Goal: Information Seeking & Learning: Compare options

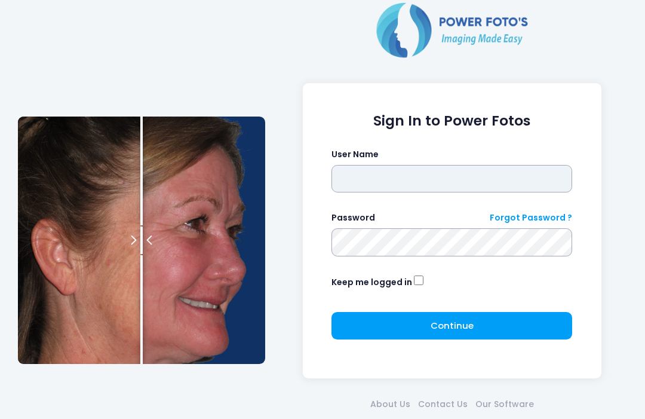
type input "**********"
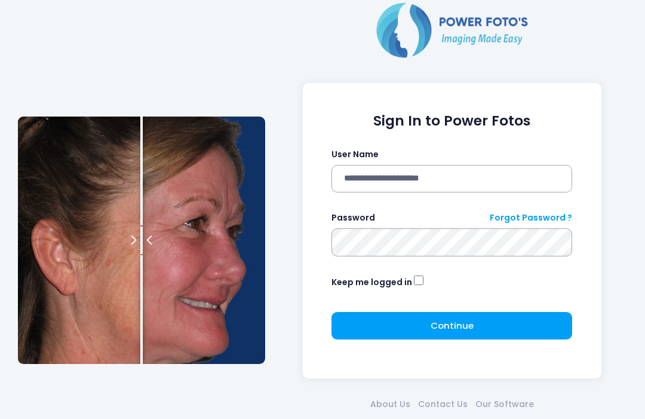
click button "submit" at bounding box center [0, 0] width 0 height 0
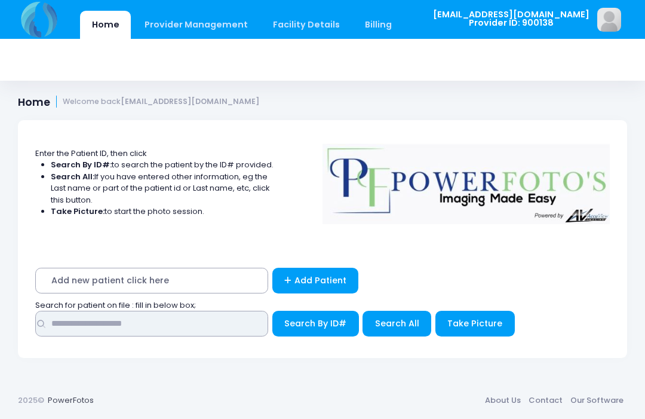
click at [235, 320] on input "text" at bounding box center [151, 324] width 233 height 26
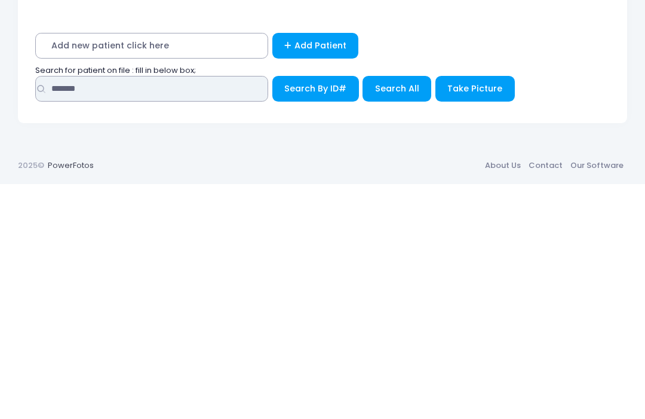
type input "*******"
click at [404, 317] on span "Search All" at bounding box center [397, 323] width 44 height 12
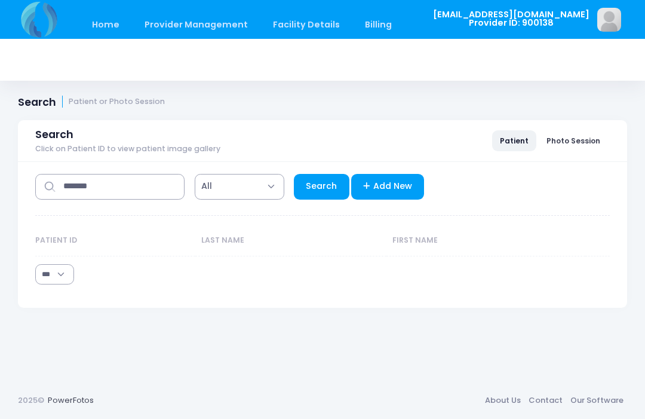
select select "***"
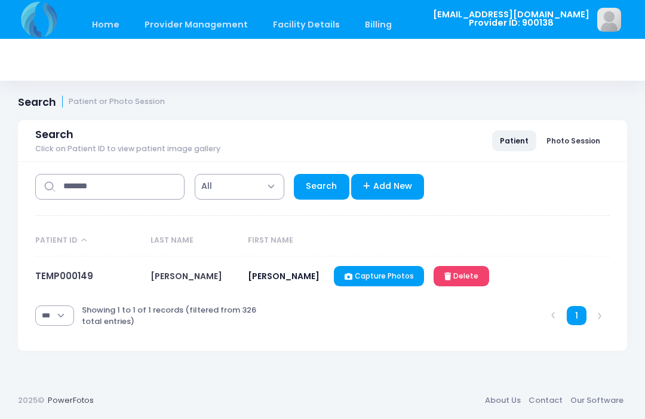
click at [70, 282] on link "TEMP000149" at bounding box center [64, 275] width 58 height 13
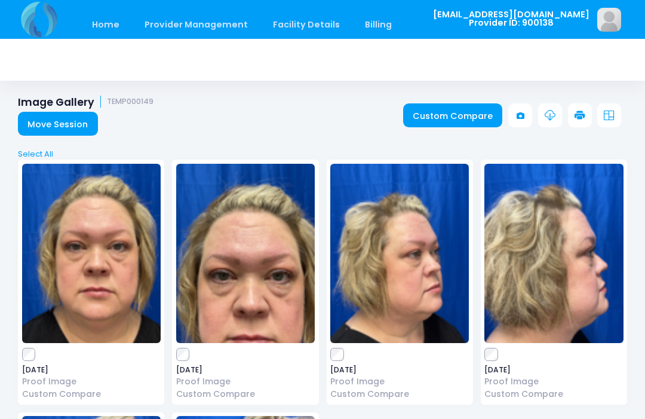
click at [348, 97] on div "Image Gallery TEMP000149 Move Session Custom Compare" at bounding box center [322, 116] width 645 height 41
click at [462, 118] on link "Custom Compare" at bounding box center [453, 115] width 100 height 24
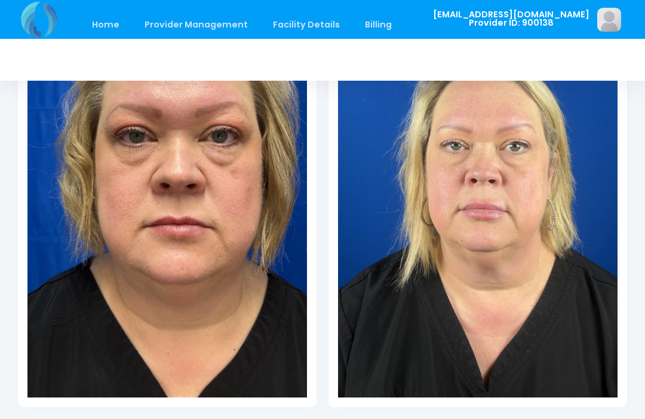
scroll to position [273, 0]
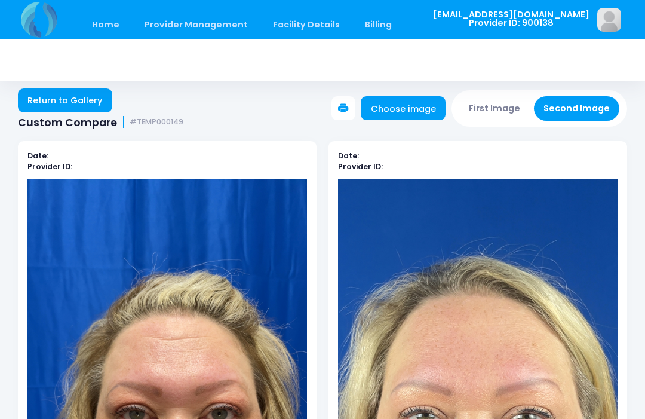
scroll to position [0, 0]
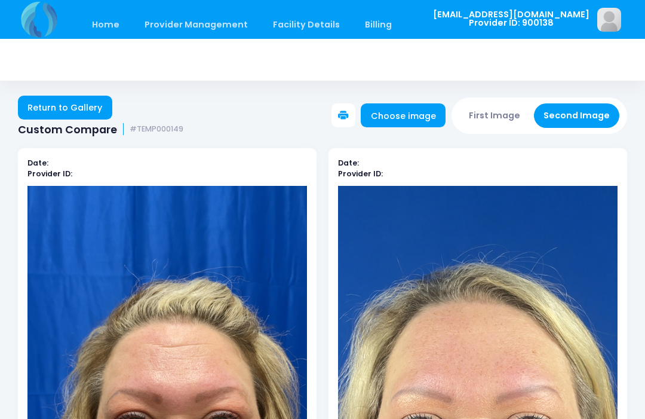
click at [411, 113] on link "Choose image" at bounding box center [403, 115] width 85 height 24
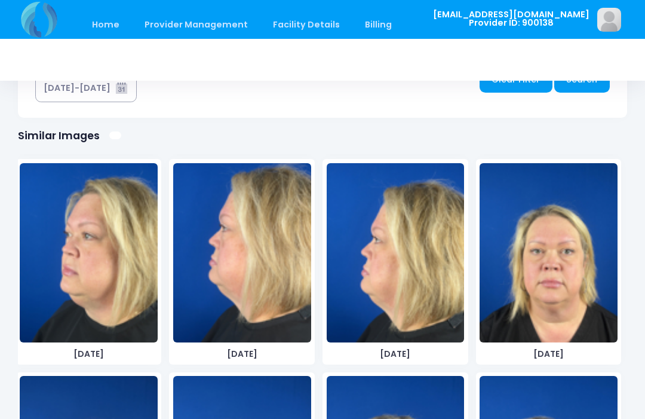
scroll to position [1927, 0]
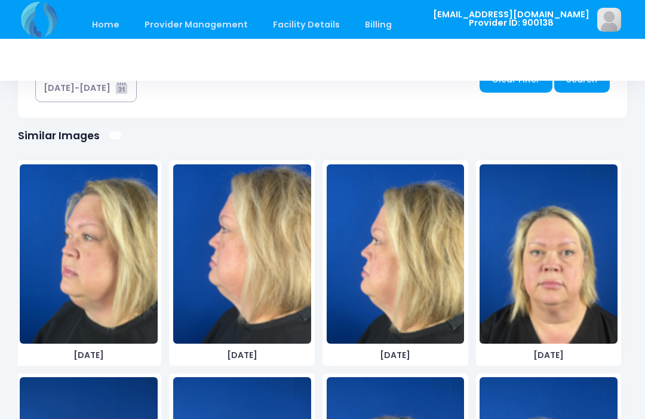
click at [576, 286] on img at bounding box center [549, 253] width 138 height 179
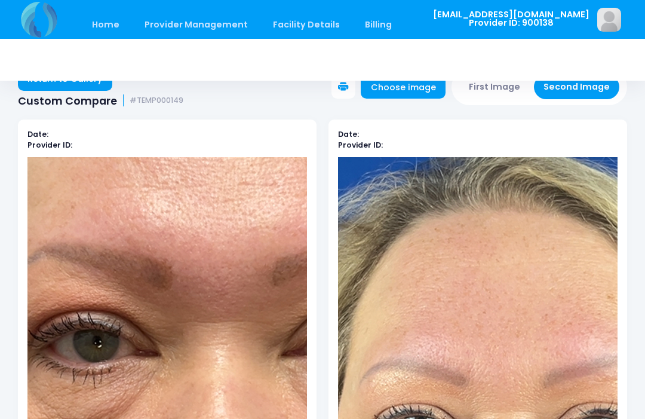
scroll to position [0, 0]
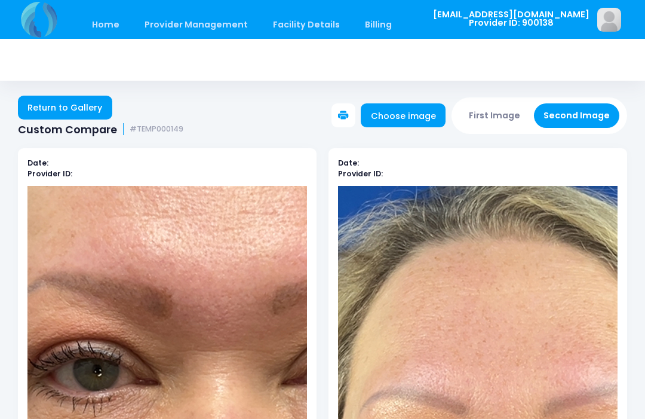
click at [515, 106] on button "First Image" at bounding box center [494, 115] width 71 height 24
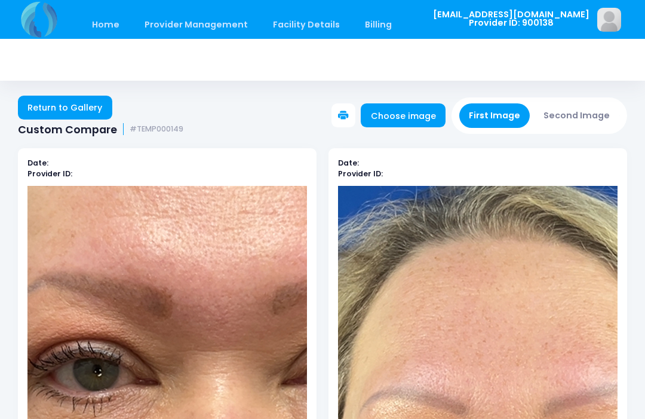
click at [420, 119] on link "Choose image" at bounding box center [403, 115] width 85 height 24
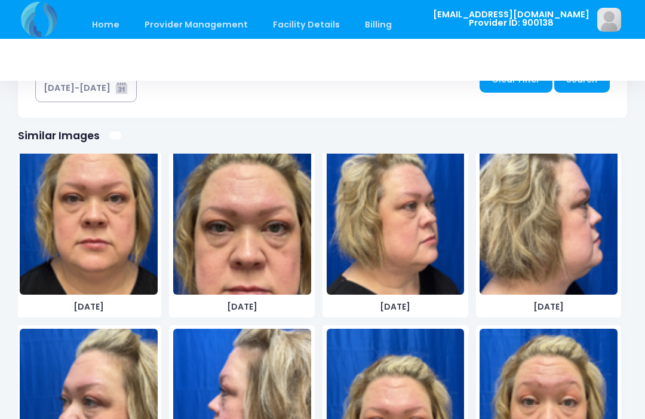
scroll to position [77, 0]
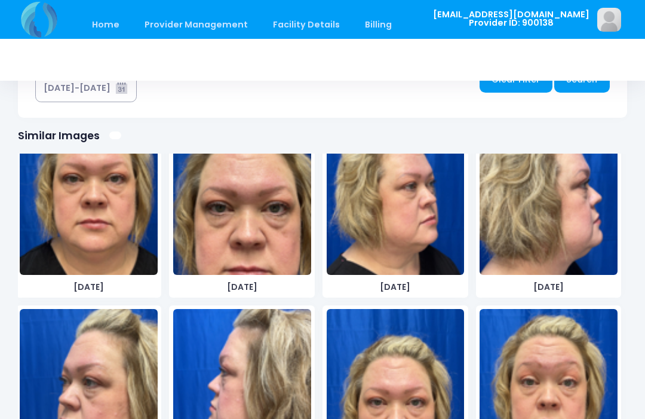
click at [433, 253] on img at bounding box center [396, 185] width 138 height 179
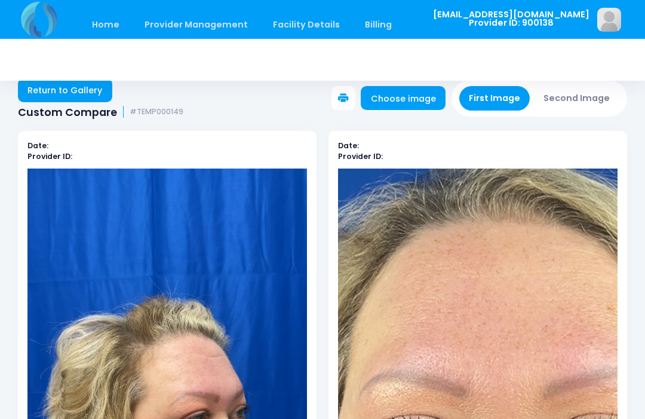
scroll to position [17, 0]
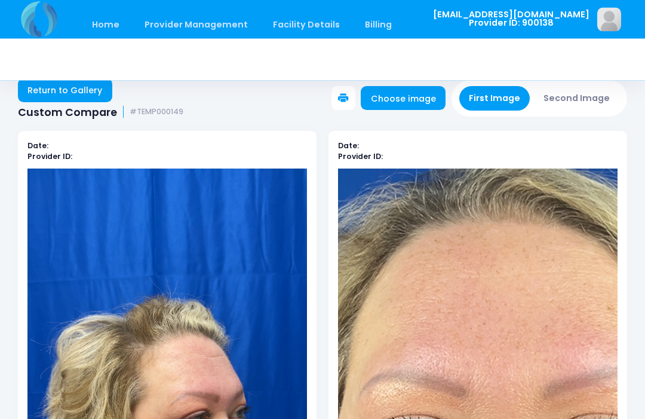
click at [590, 107] on button "Second Image" at bounding box center [577, 99] width 86 height 24
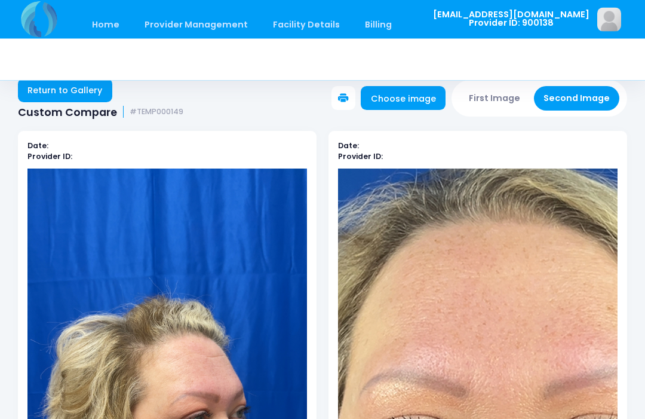
click at [422, 104] on link "Choose image" at bounding box center [403, 99] width 85 height 24
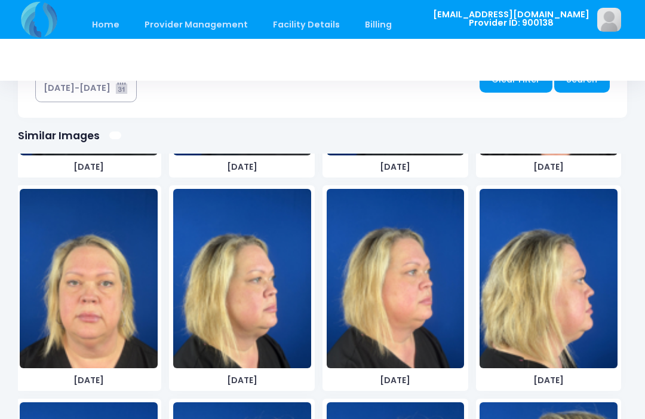
scroll to position [2108, 0]
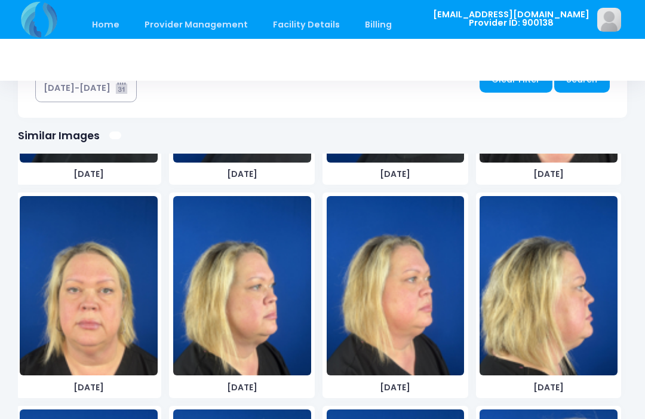
click at [275, 308] on img at bounding box center [242, 285] width 138 height 179
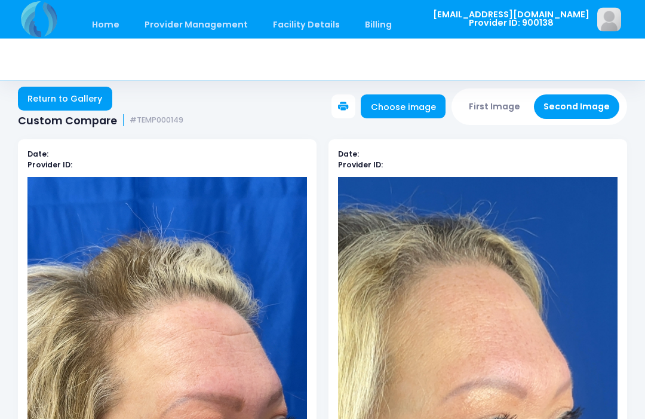
scroll to position [0, 0]
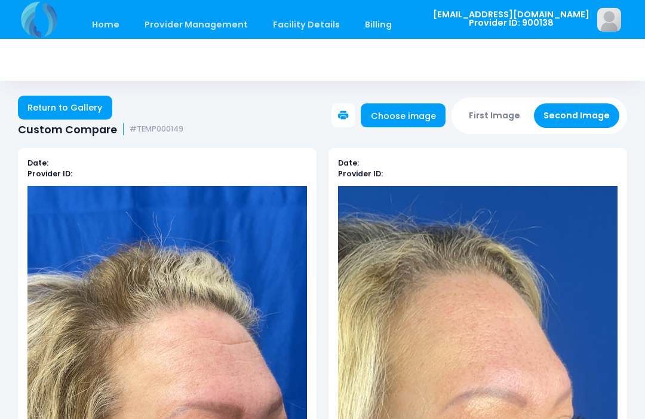
click at [585, 122] on button "Second Image" at bounding box center [577, 115] width 86 height 24
click at [498, 117] on button "First Image" at bounding box center [494, 115] width 71 height 24
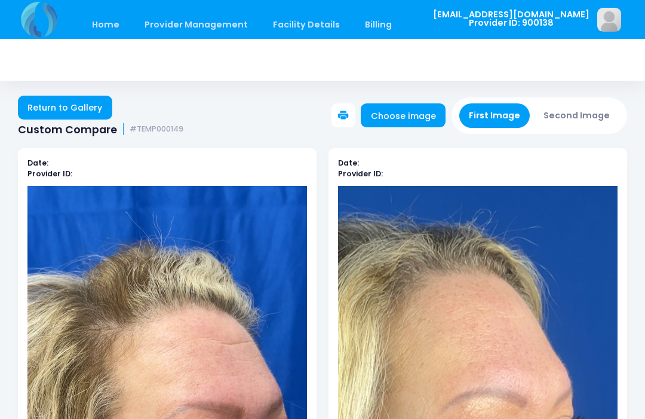
click at [419, 117] on link "Choose image" at bounding box center [403, 115] width 85 height 24
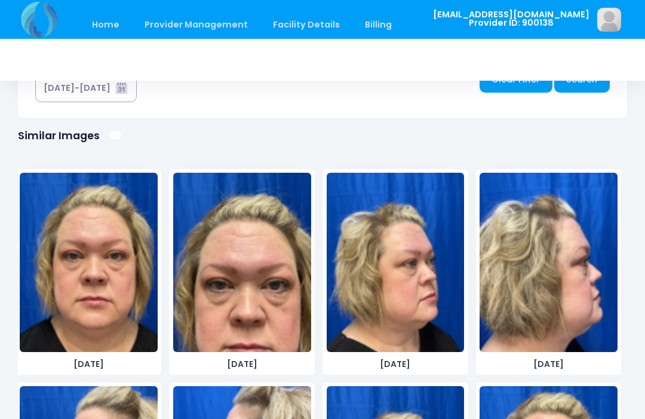
click at [554, 259] on img at bounding box center [549, 262] width 138 height 179
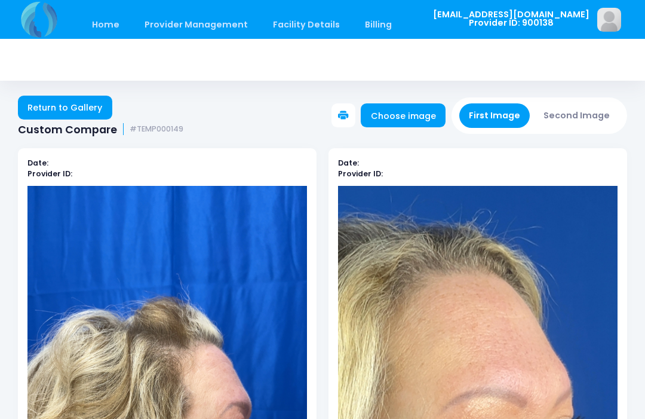
click at [591, 118] on button "Second Image" at bounding box center [577, 115] width 86 height 24
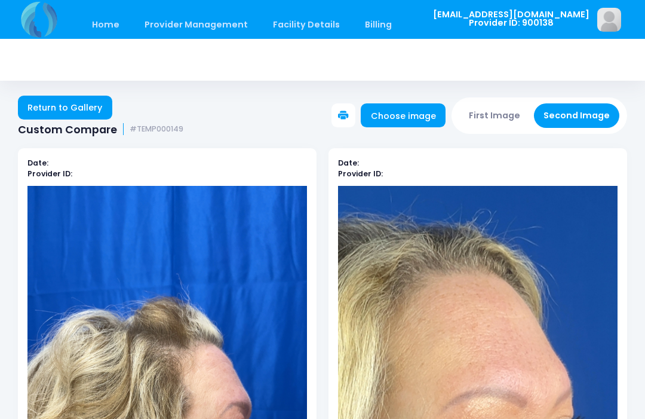
click at [415, 112] on link "Choose image" at bounding box center [403, 115] width 85 height 24
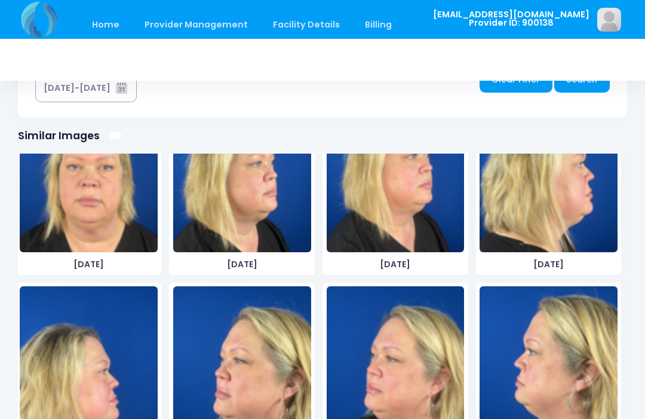
scroll to position [2219, 0]
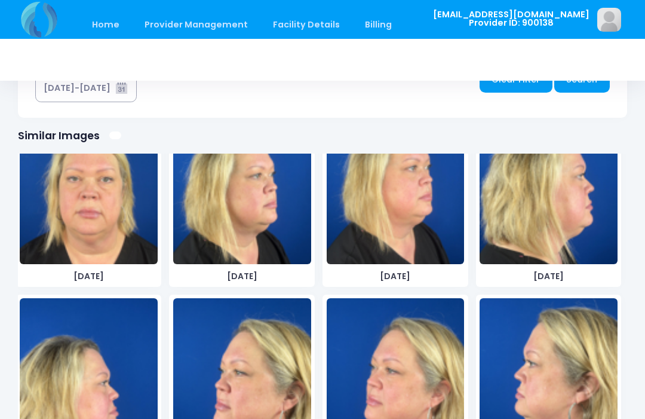
click at [578, 225] on img at bounding box center [549, 174] width 138 height 179
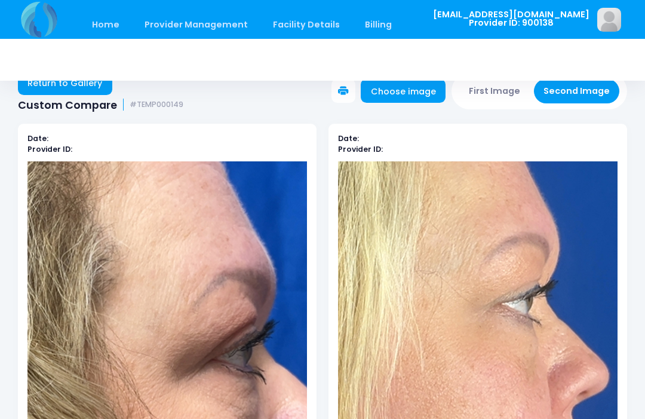
scroll to position [0, 0]
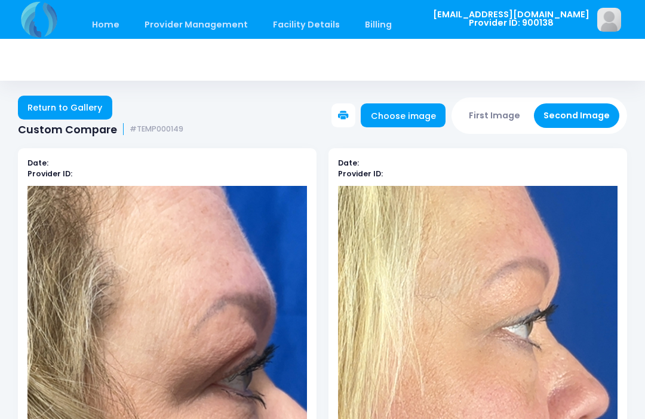
click at [504, 115] on button "First Image" at bounding box center [494, 115] width 71 height 24
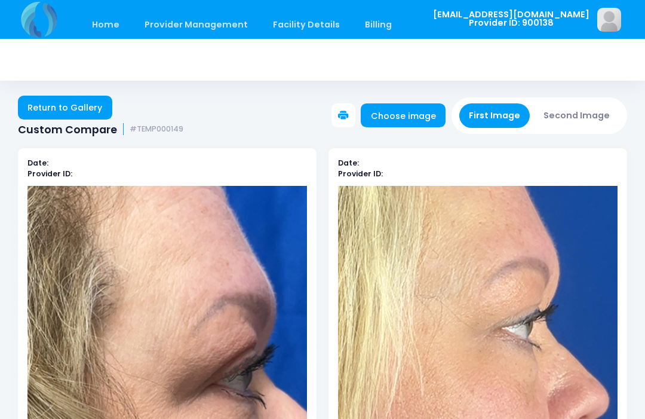
click at [416, 121] on link "Choose image" at bounding box center [403, 115] width 85 height 24
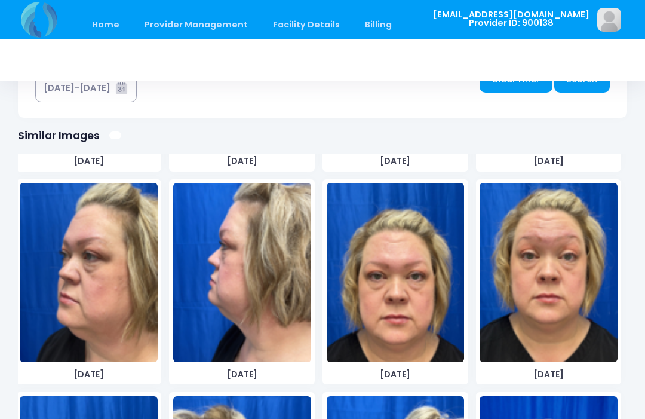
scroll to position [214, 0]
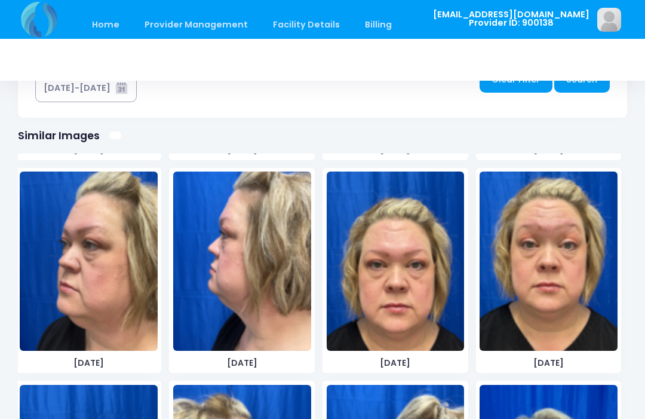
click at [121, 296] on img at bounding box center [89, 260] width 138 height 179
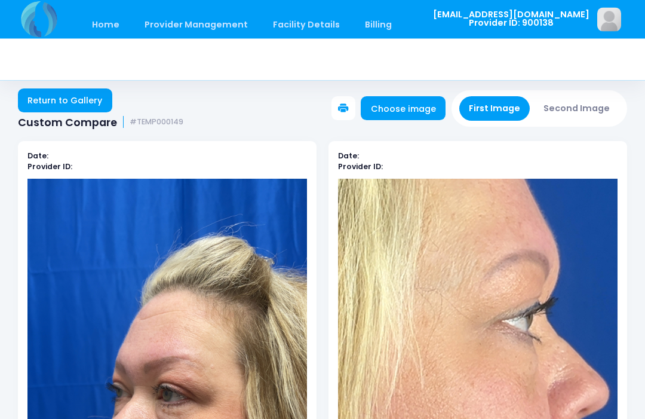
scroll to position [0, 0]
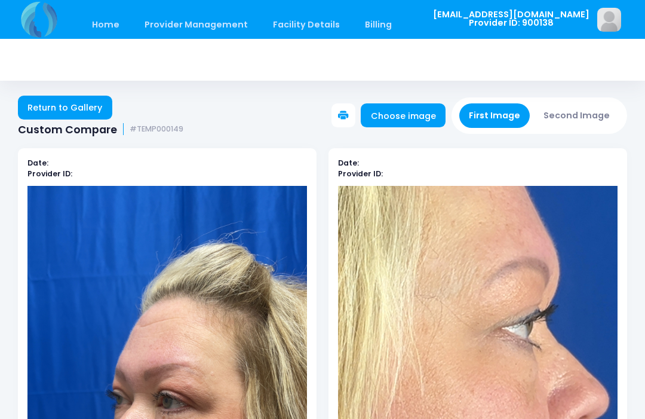
click at [588, 115] on button "Second Image" at bounding box center [577, 115] width 86 height 24
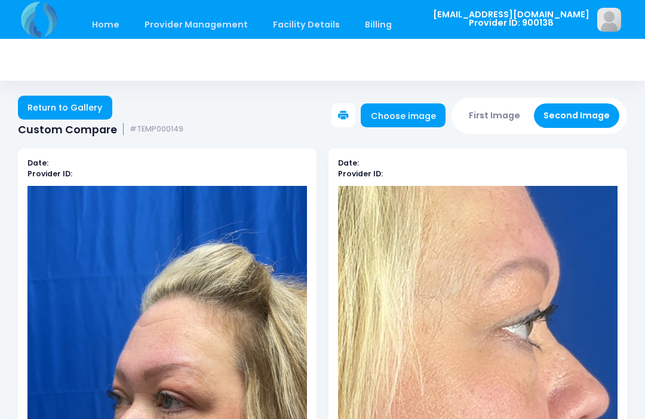
click at [426, 115] on link "Choose image" at bounding box center [403, 115] width 85 height 24
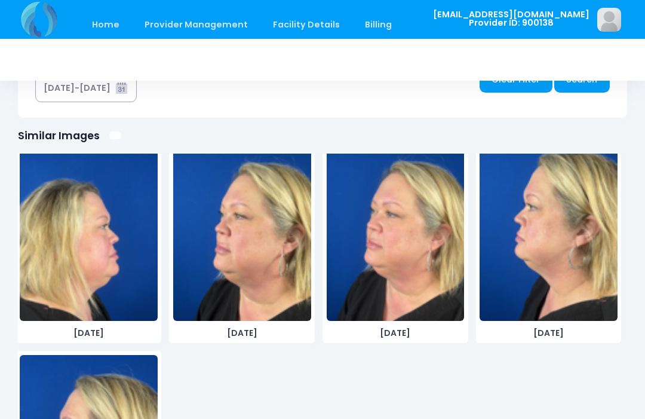
scroll to position [2358, 0]
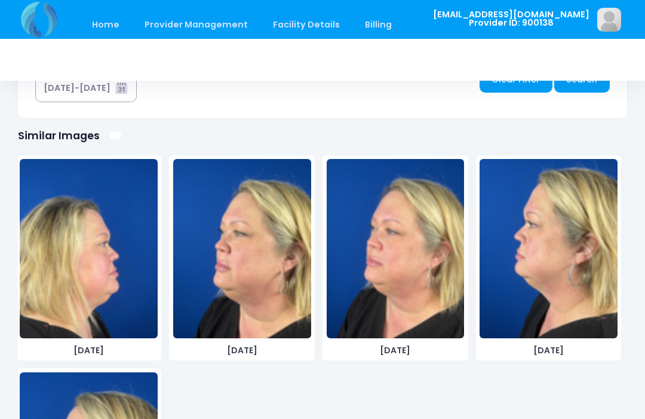
click at [289, 300] on img at bounding box center [242, 248] width 138 height 179
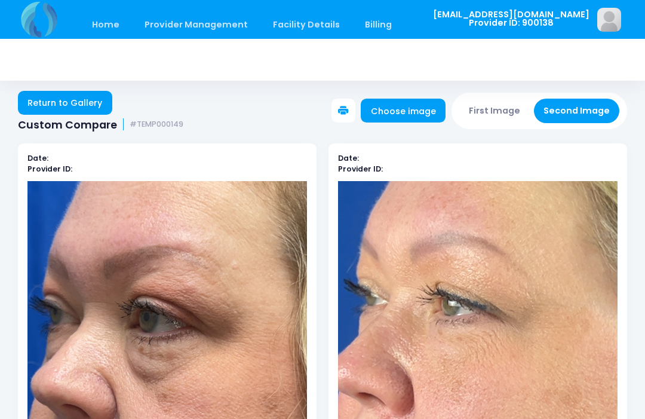
scroll to position [0, 0]
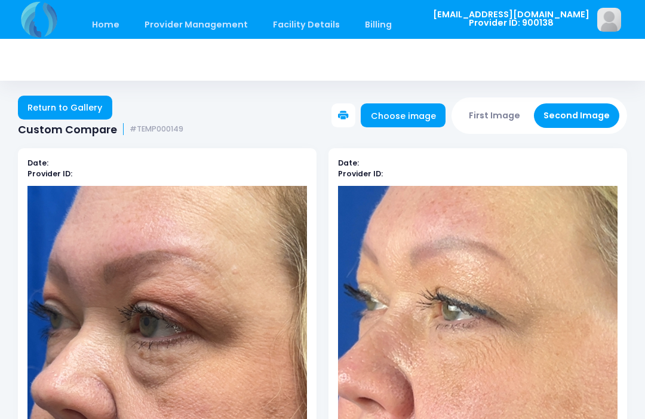
click at [504, 109] on button "First Image" at bounding box center [494, 115] width 71 height 24
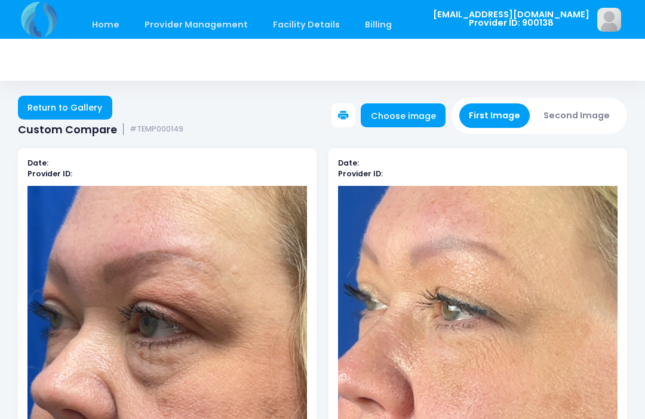
click at [404, 123] on link "Choose image" at bounding box center [403, 115] width 85 height 24
click at [494, 113] on button "First Image" at bounding box center [494, 115] width 71 height 24
click at [418, 113] on link "Choose image" at bounding box center [403, 115] width 85 height 24
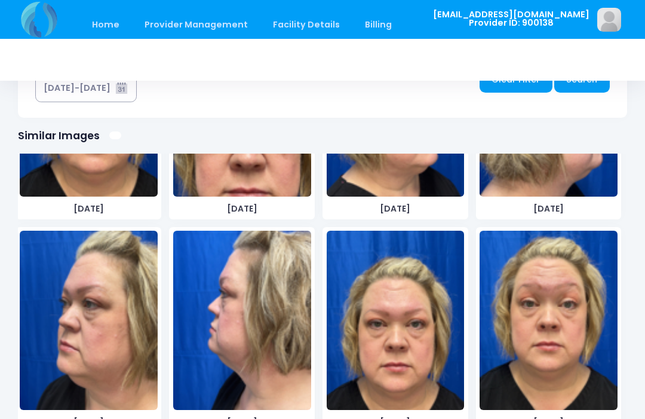
scroll to position [169, 0]
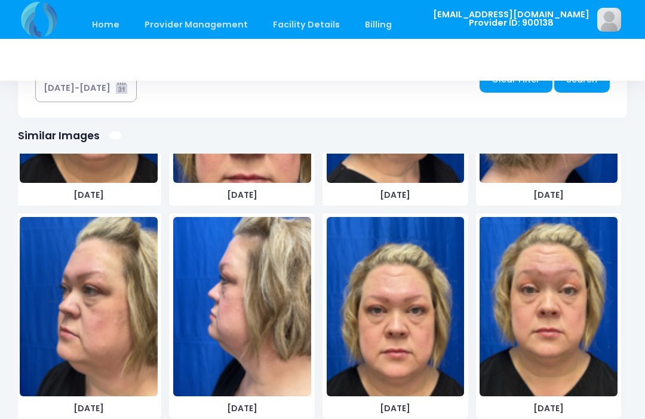
click at [253, 338] on img at bounding box center [242, 306] width 138 height 179
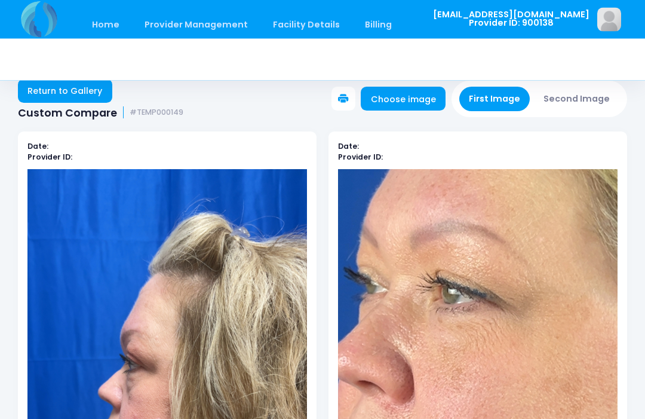
scroll to position [0, 0]
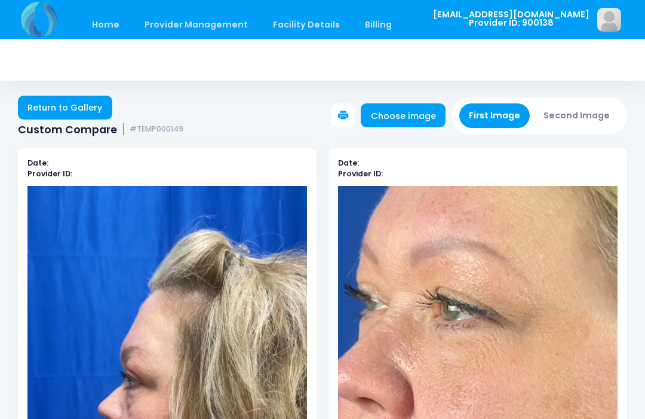
click at [575, 115] on button "Second Image" at bounding box center [577, 115] width 86 height 24
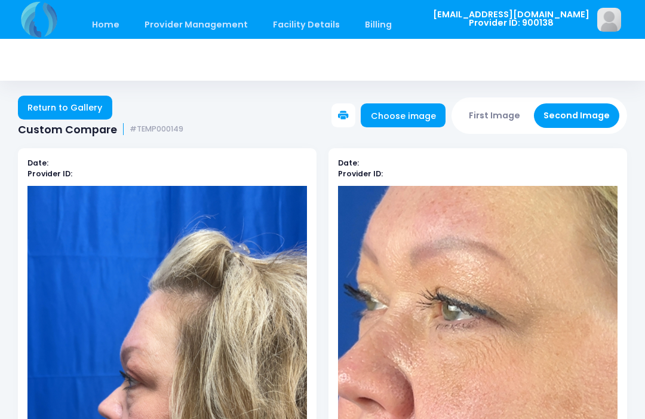
click at [406, 115] on link "Choose image" at bounding box center [403, 115] width 85 height 24
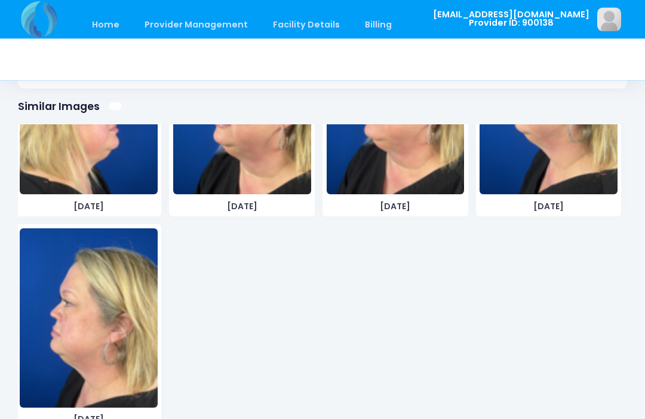
scroll to position [2472, 0]
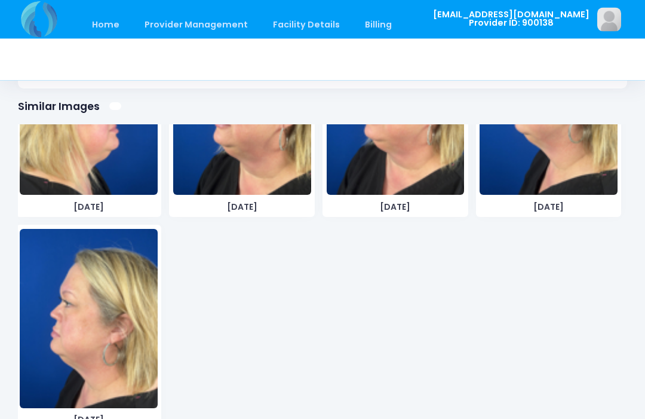
click at [106, 354] on img at bounding box center [89, 318] width 138 height 179
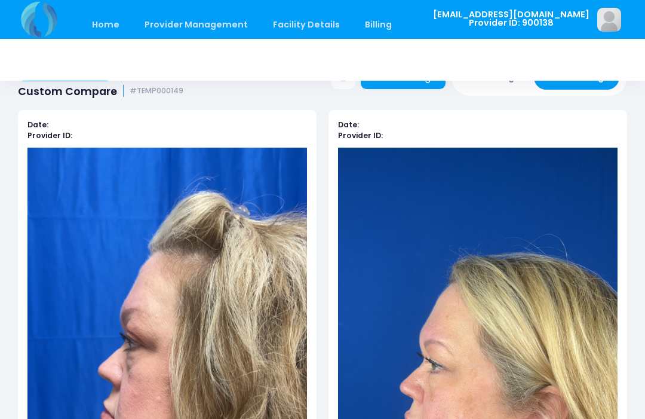
scroll to position [0, 0]
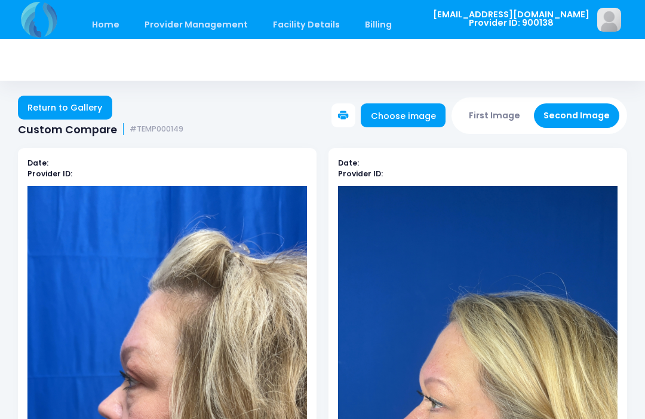
click at [420, 122] on link "Choose image" at bounding box center [403, 115] width 85 height 24
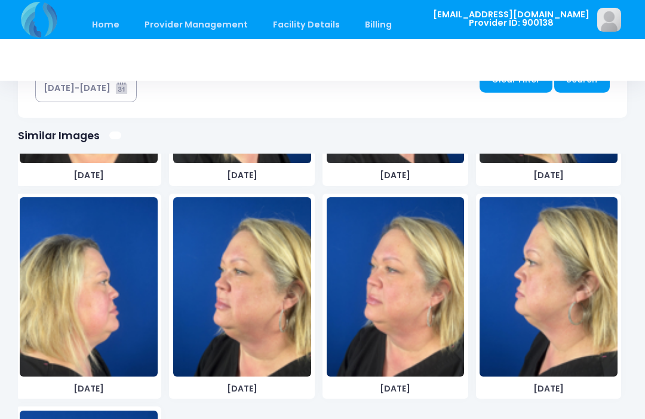
scroll to position [2323, 0]
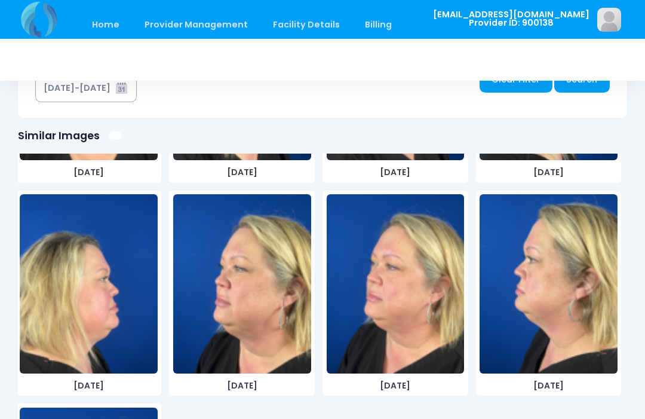
click at [564, 280] on img at bounding box center [549, 283] width 138 height 179
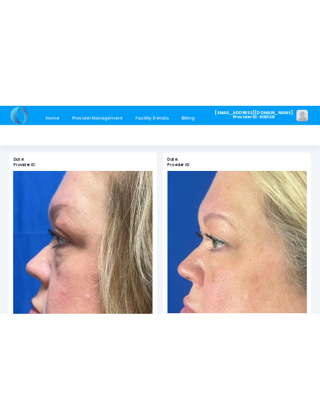
scroll to position [0, 0]
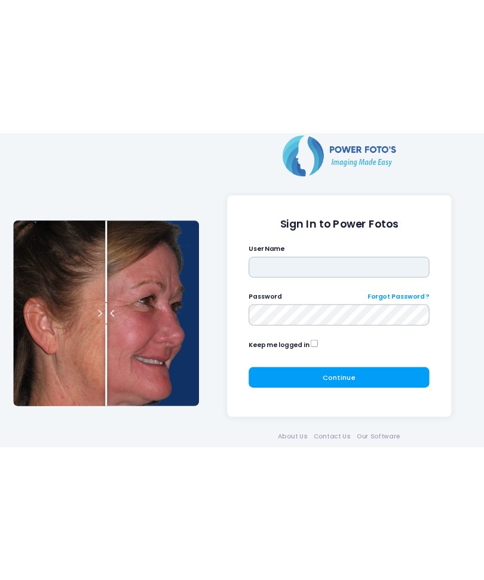
scroll to position [405, 0]
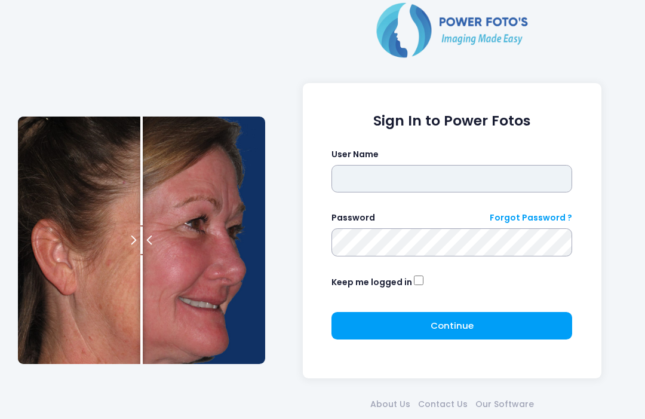
click at [431, 170] on input "text" at bounding box center [452, 178] width 241 height 27
type input "**********"
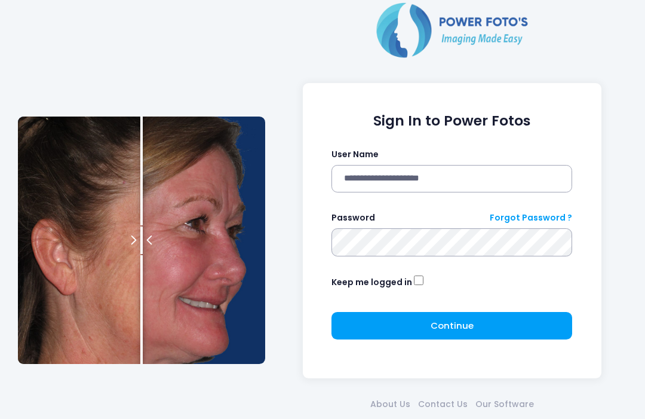
click button "submit" at bounding box center [0, 0] width 0 height 0
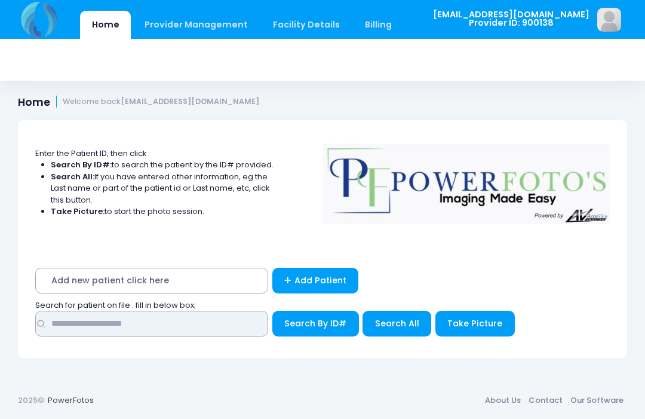
click at [192, 327] on input "text" at bounding box center [151, 324] width 233 height 26
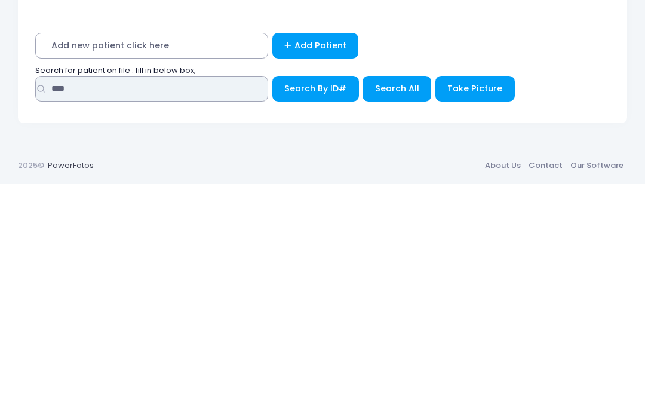
type input "****"
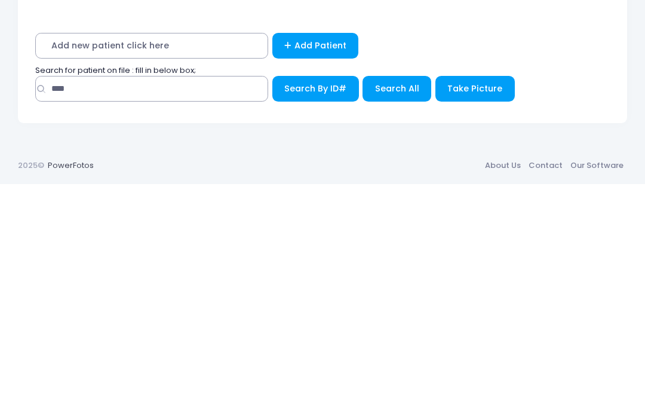
click at [397, 311] on button "Search All" at bounding box center [397, 324] width 69 height 26
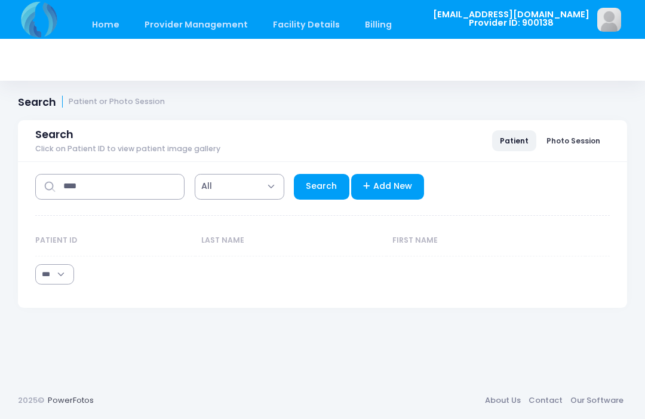
select select "***"
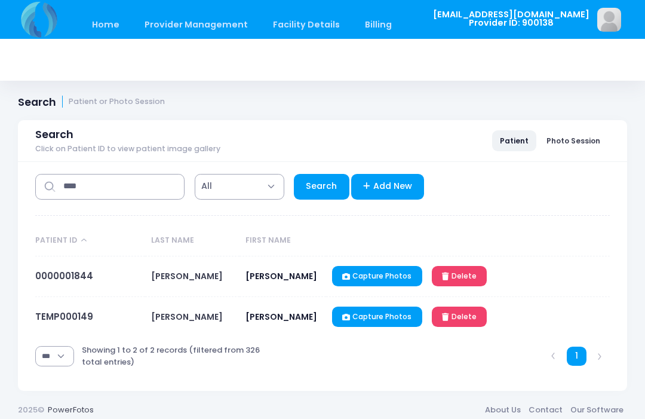
click at [79, 314] on link "TEMP000149" at bounding box center [64, 316] width 58 height 13
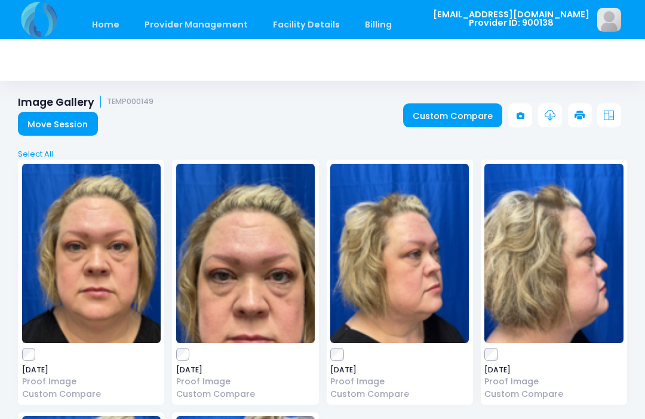
click at [449, 116] on link "Custom Compare" at bounding box center [453, 115] width 100 height 24
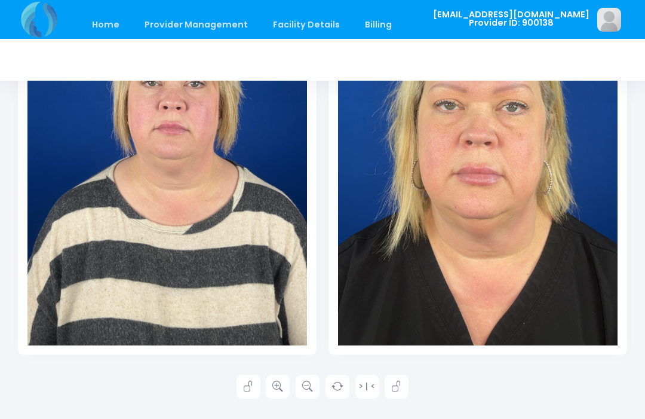
scroll to position [339, 0]
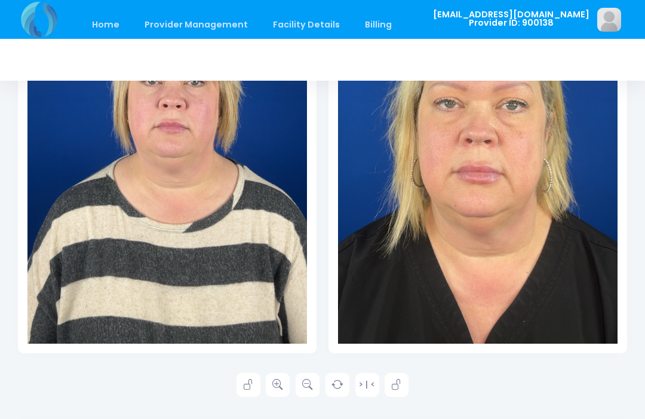
click at [269, 390] on link at bounding box center [278, 385] width 24 height 24
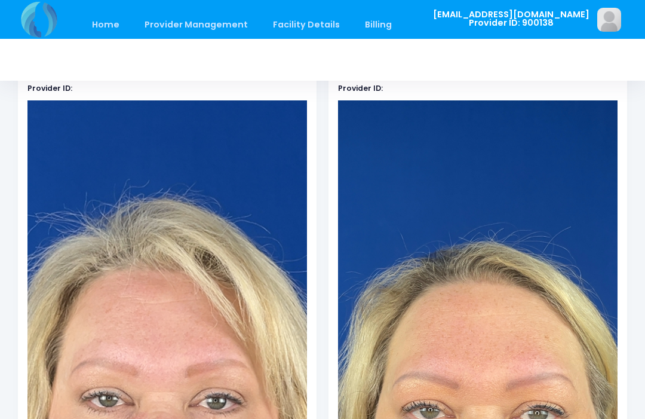
scroll to position [0, 0]
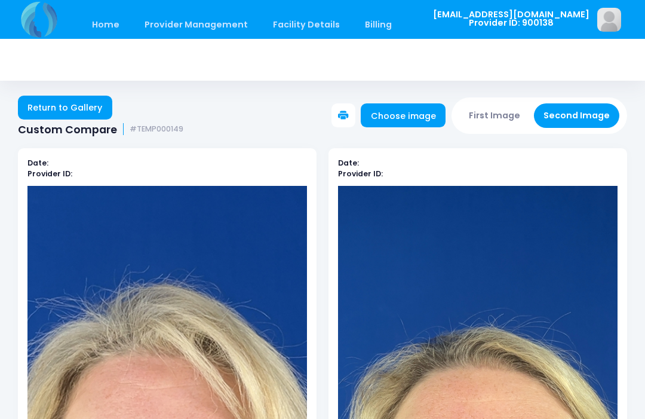
click at [500, 115] on button "First Image" at bounding box center [494, 115] width 71 height 24
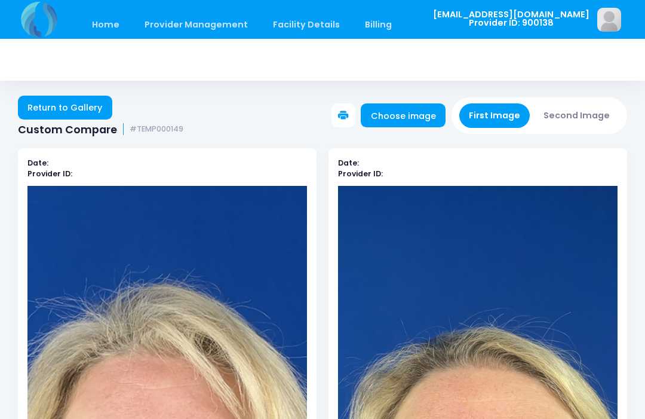
click at [410, 122] on link "Choose image" at bounding box center [403, 115] width 85 height 24
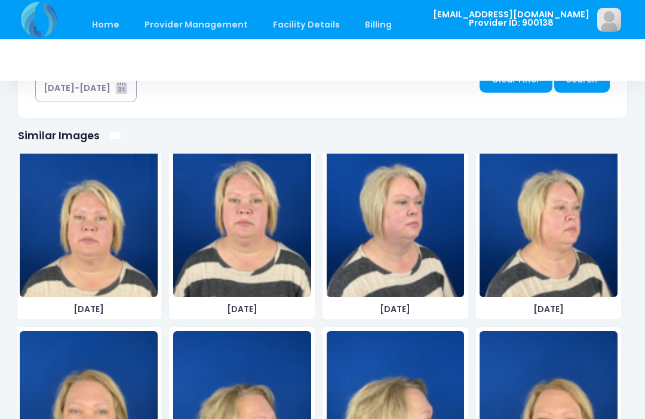
scroll to position [1114, 0]
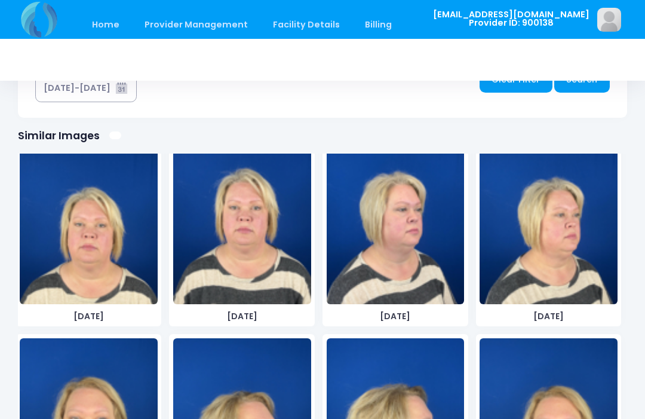
click at [546, 277] on img at bounding box center [549, 214] width 138 height 179
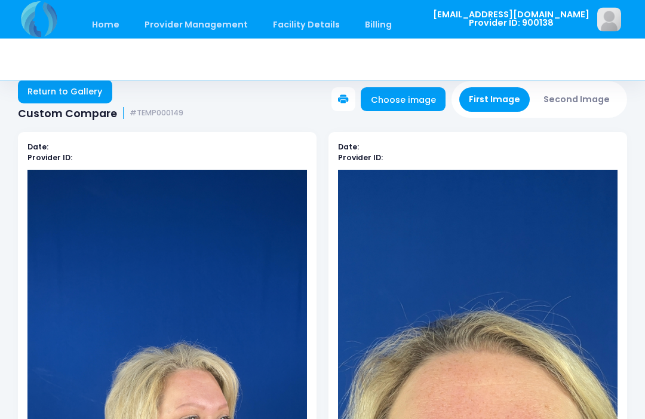
scroll to position [0, 0]
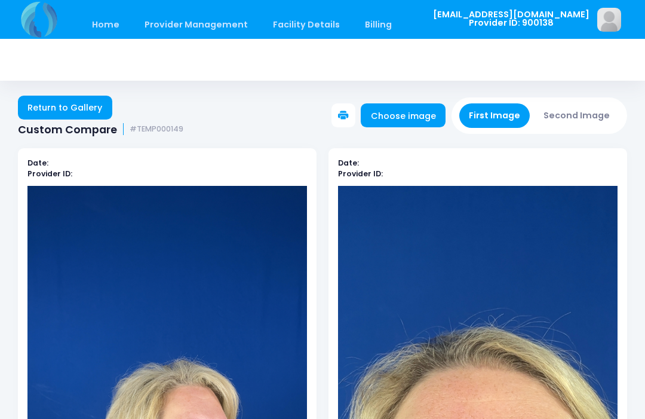
click at [586, 112] on button "Second Image" at bounding box center [577, 115] width 86 height 24
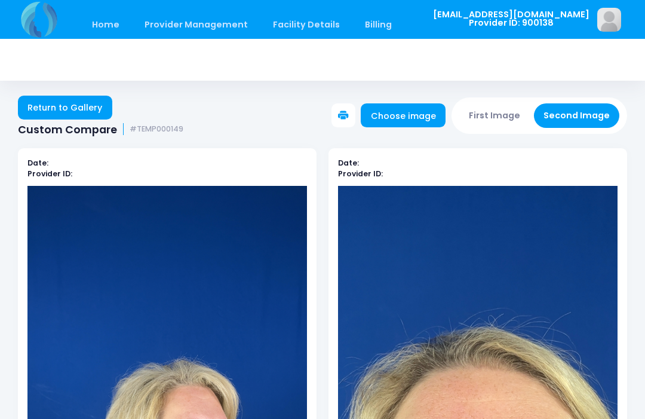
click at [415, 115] on link "Choose image" at bounding box center [403, 115] width 85 height 24
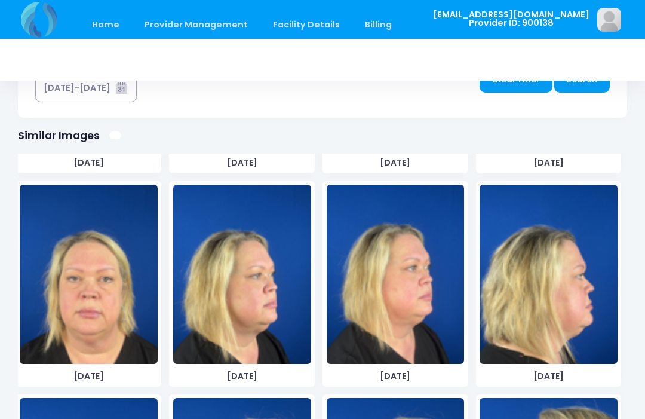
scroll to position [2105, 0]
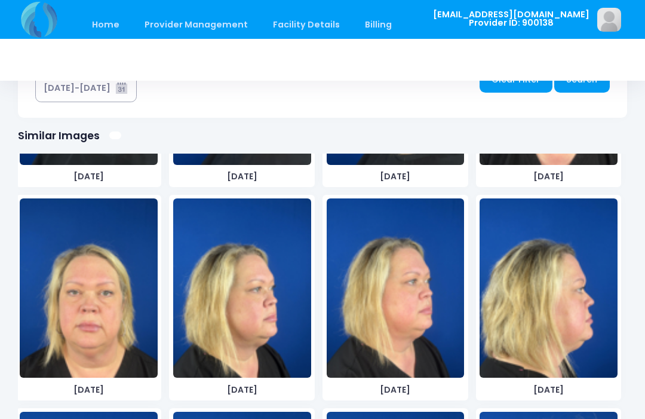
click at [267, 344] on img at bounding box center [242, 287] width 138 height 179
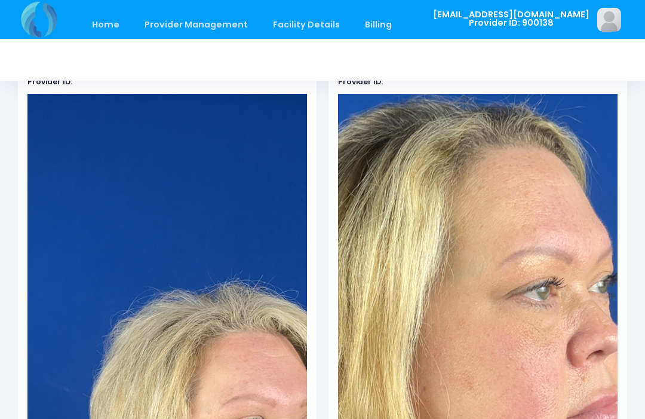
scroll to position [0, 0]
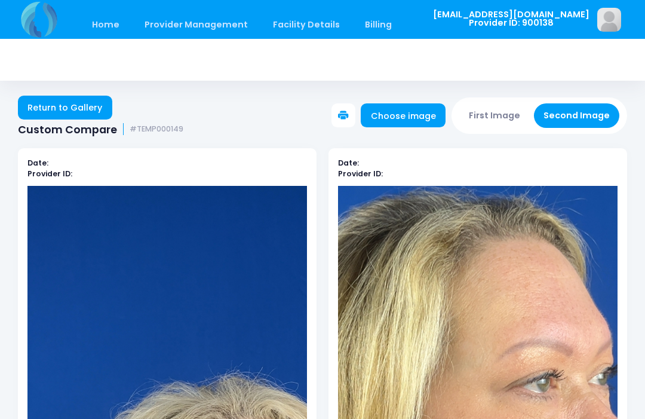
click at [503, 108] on button "First Image" at bounding box center [494, 115] width 71 height 24
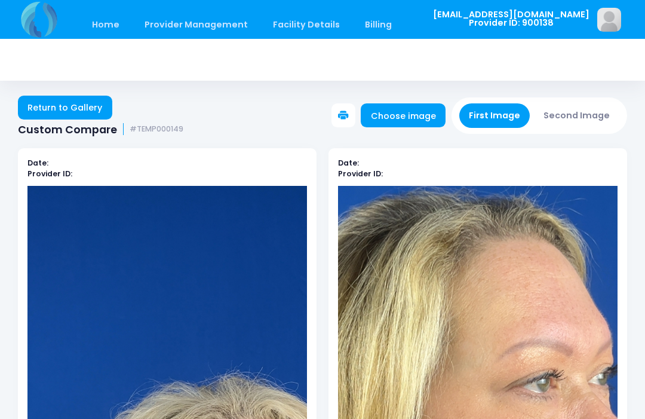
click at [428, 113] on link "Choose image" at bounding box center [403, 115] width 85 height 24
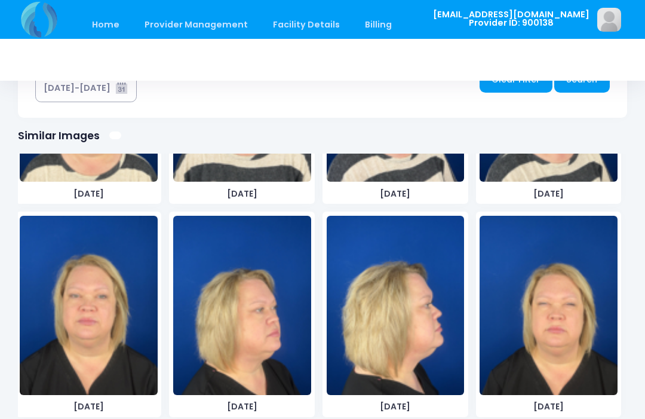
scroll to position [1237, 0]
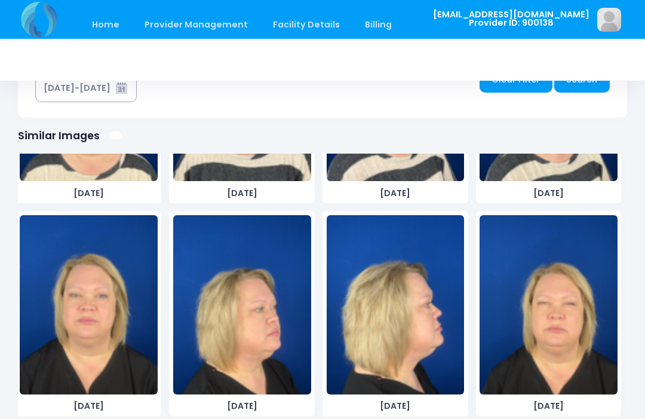
click at [112, 347] on img at bounding box center [89, 304] width 138 height 179
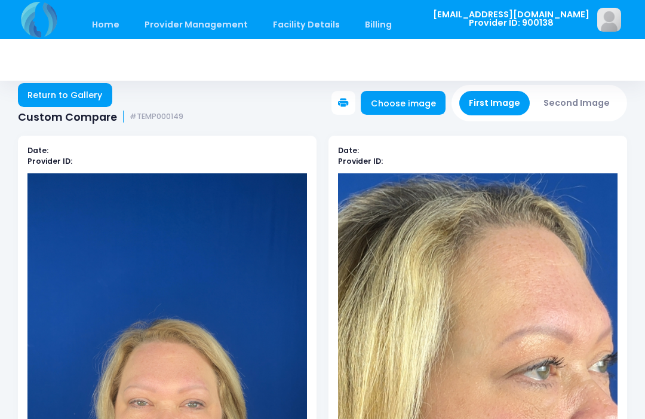
scroll to position [0, 0]
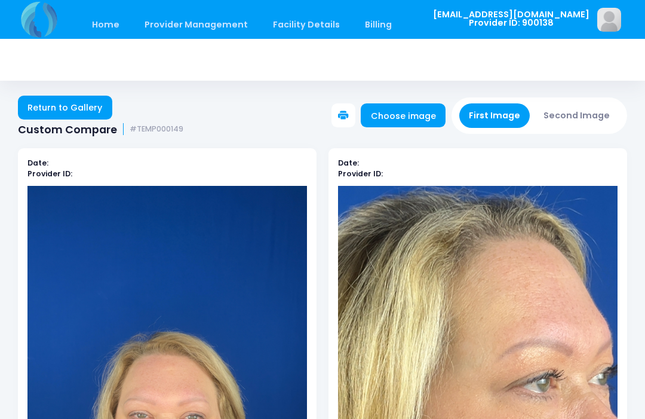
click at [102, 22] on link "Home" at bounding box center [105, 25] width 51 height 28
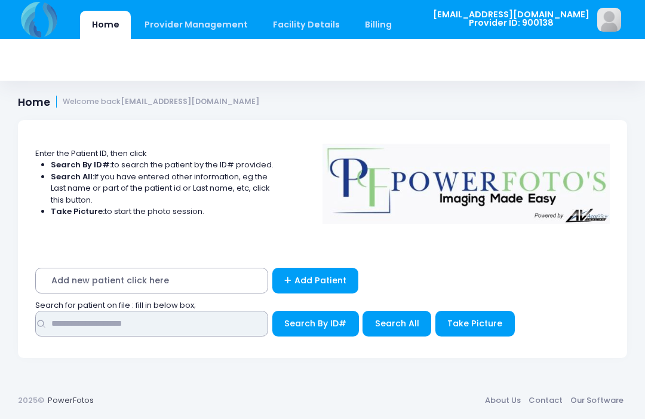
click at [194, 324] on input "text" at bounding box center [151, 324] width 233 height 26
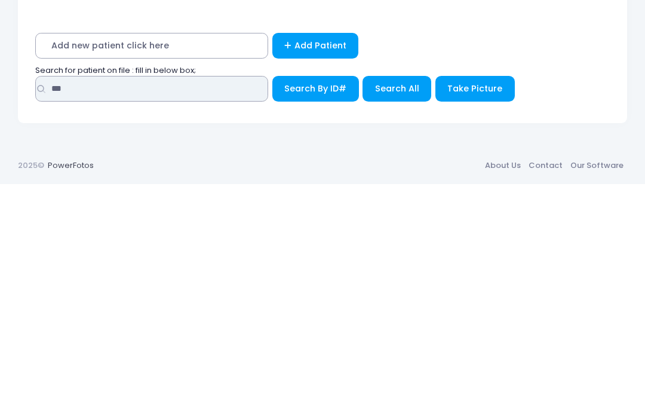
type input "***"
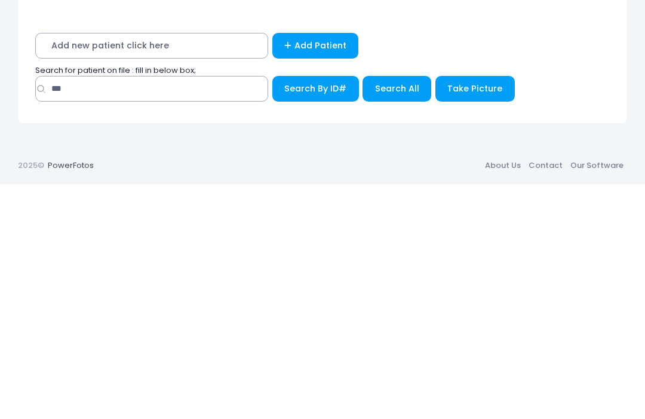
click at [398, 317] on span "Search All" at bounding box center [397, 323] width 44 height 12
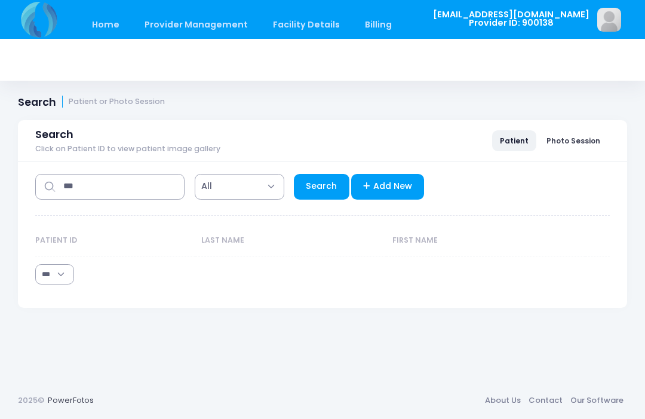
select select "***"
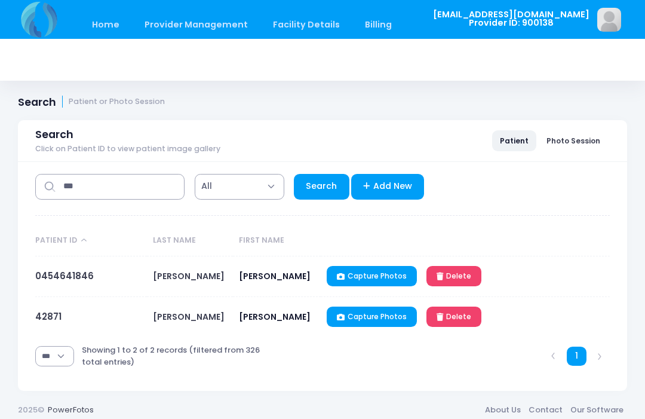
click at [50, 323] on link "42871" at bounding box center [48, 316] width 26 height 13
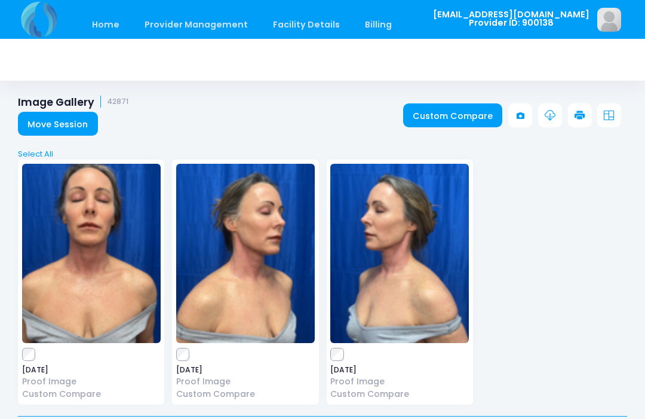
click at [458, 116] on link "Custom Compare" at bounding box center [453, 115] width 100 height 24
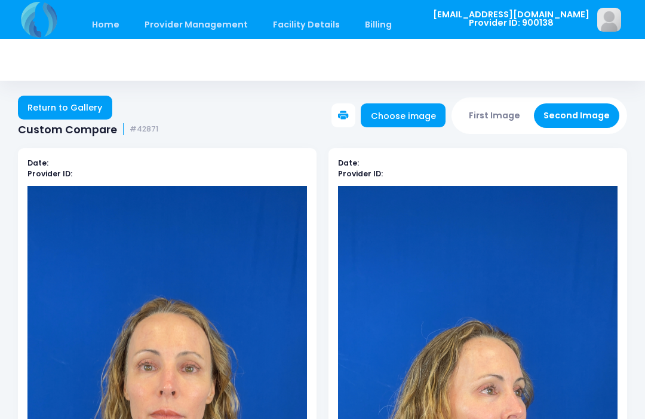
click at [498, 111] on button "First Image" at bounding box center [494, 115] width 71 height 24
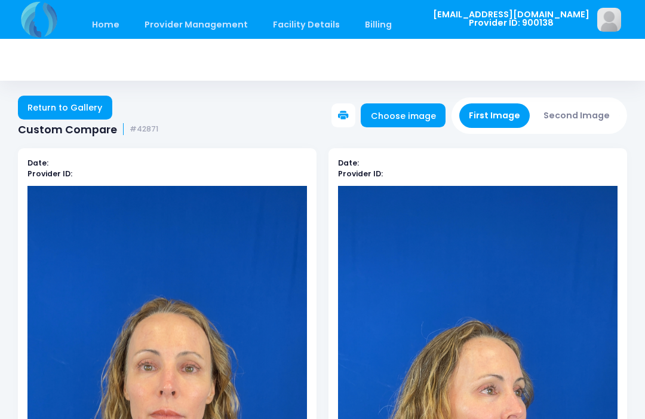
click at [409, 122] on link "Choose image" at bounding box center [403, 115] width 85 height 24
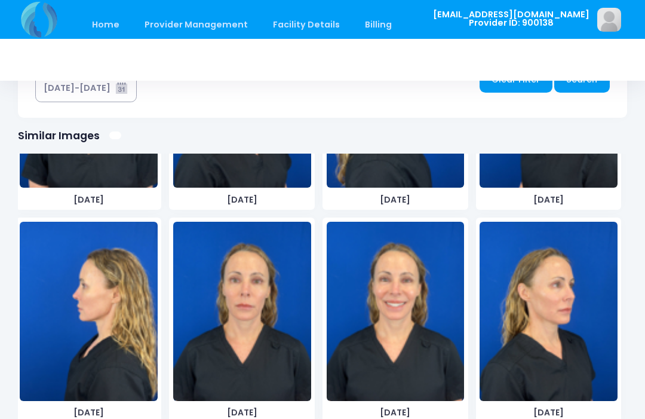
scroll to position [377, 0]
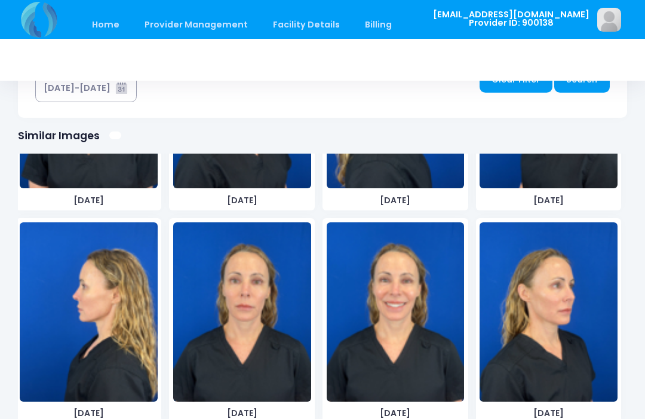
click at [564, 337] on img at bounding box center [549, 311] width 138 height 179
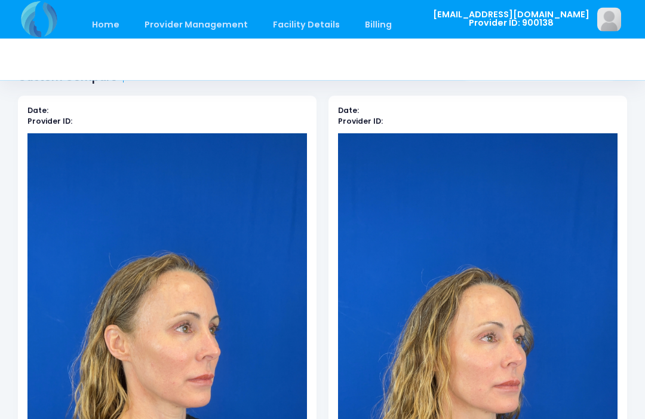
scroll to position [0, 0]
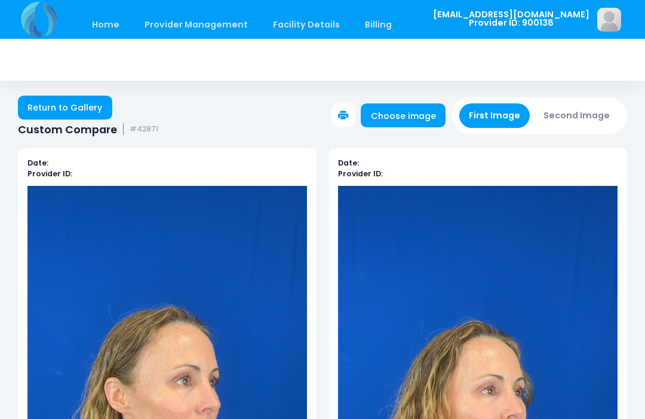
click at [581, 125] on button "Second Image" at bounding box center [577, 115] width 86 height 24
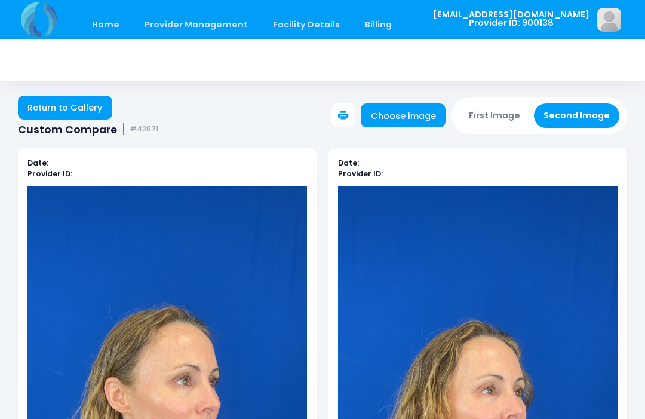
click at [418, 120] on link "Choose image" at bounding box center [403, 115] width 85 height 24
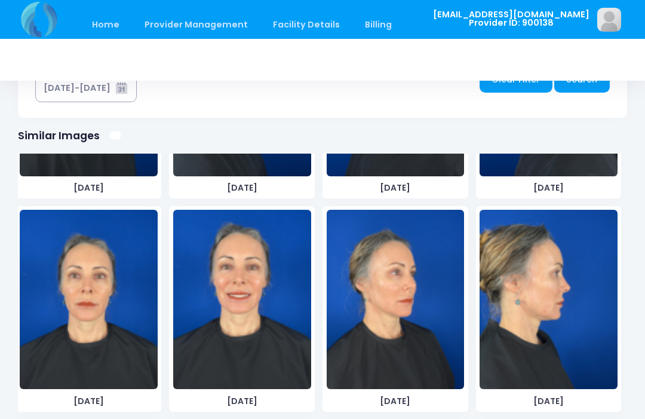
scroll to position [2746, 0]
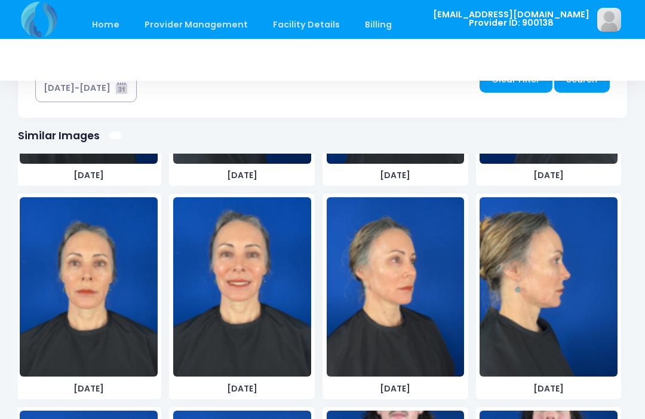
click at [424, 317] on img at bounding box center [396, 286] width 138 height 179
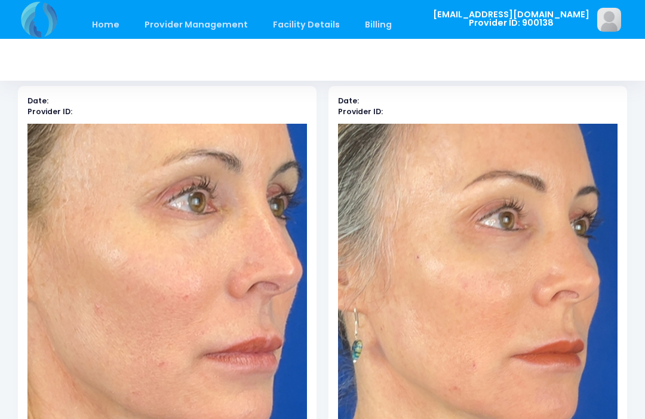
scroll to position [0, 0]
